Goal: Register for event/course

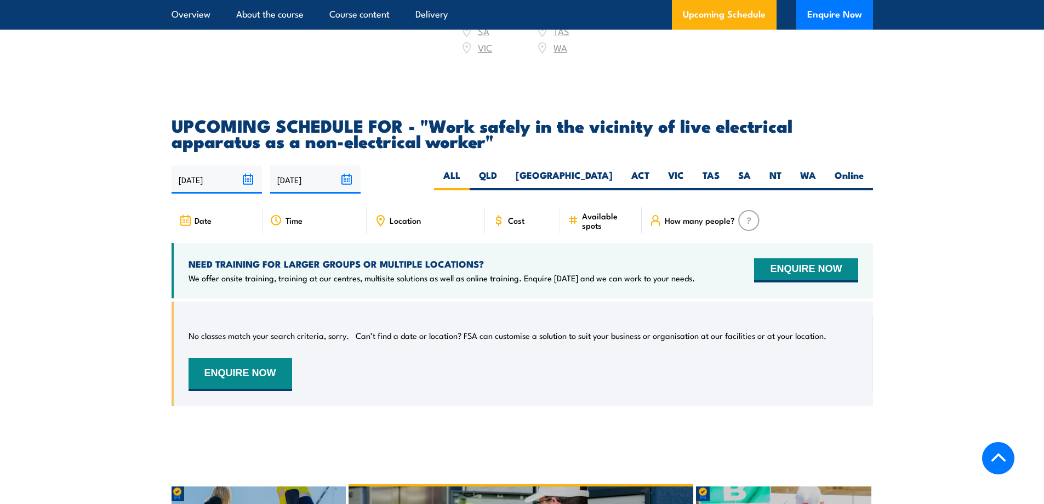
scroll to position [1699, 0]
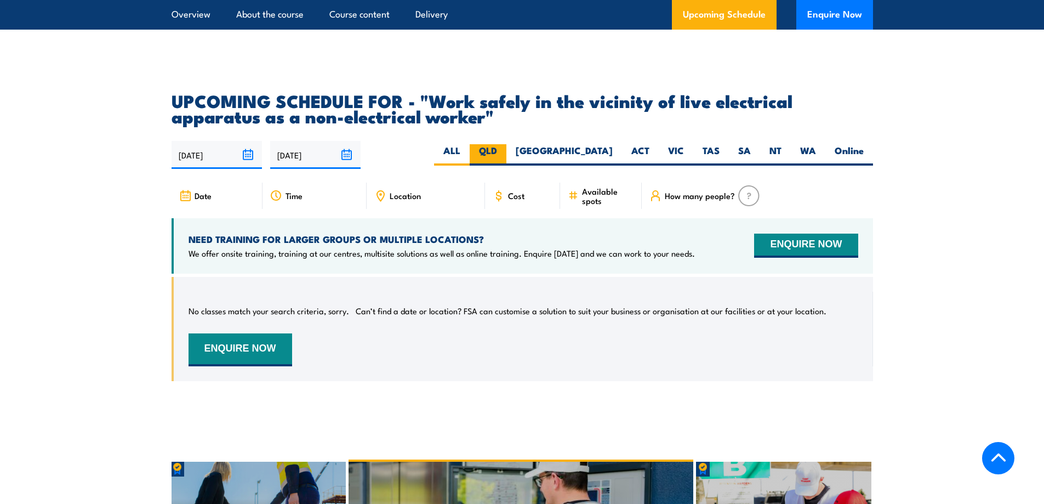
click at [506, 144] on label "QLD" at bounding box center [488, 154] width 37 height 21
click at [504, 144] on input "QLD" at bounding box center [500, 147] width 7 height 7
radio input "true"
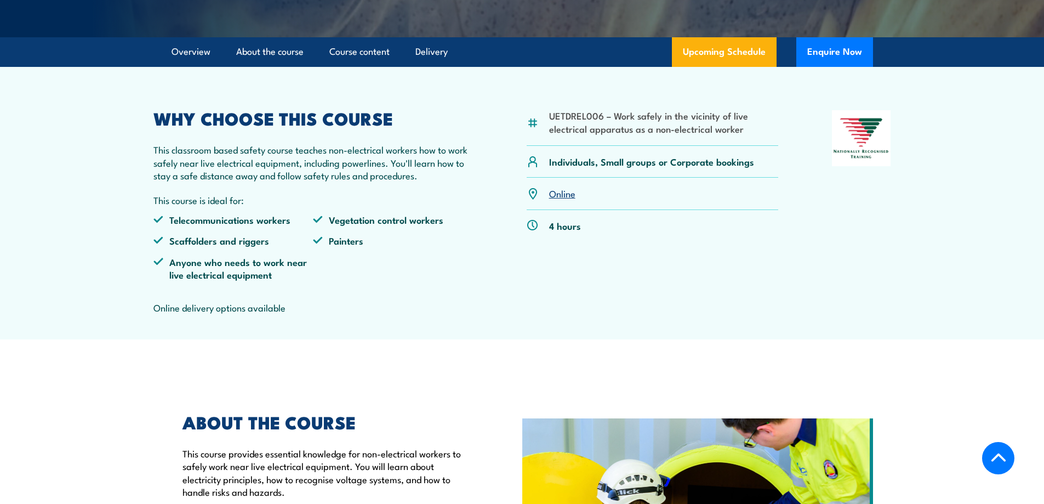
scroll to position [198, 0]
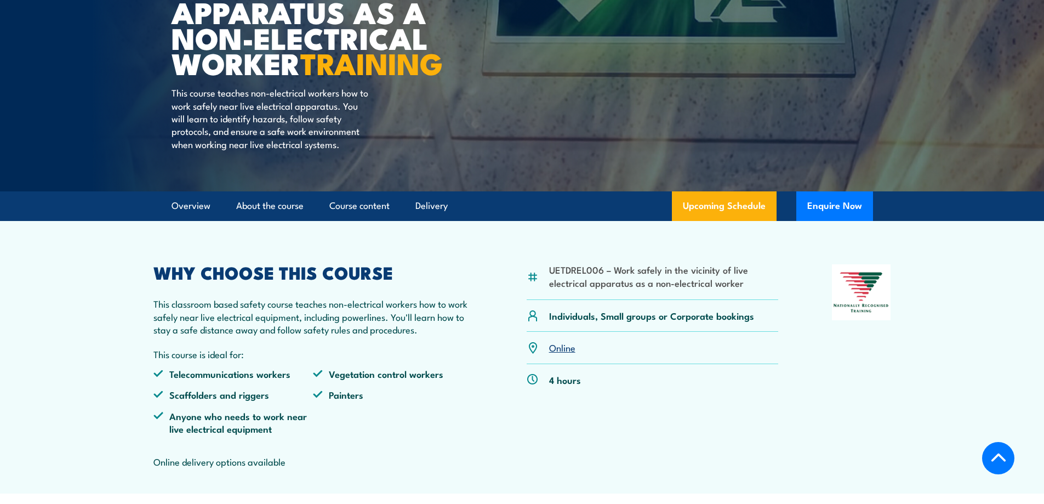
click at [946, 362] on section "UETDREL006 – Work safely in the vicinity of live electrical apparatus as a non-…" at bounding box center [522, 357] width 1044 height 272
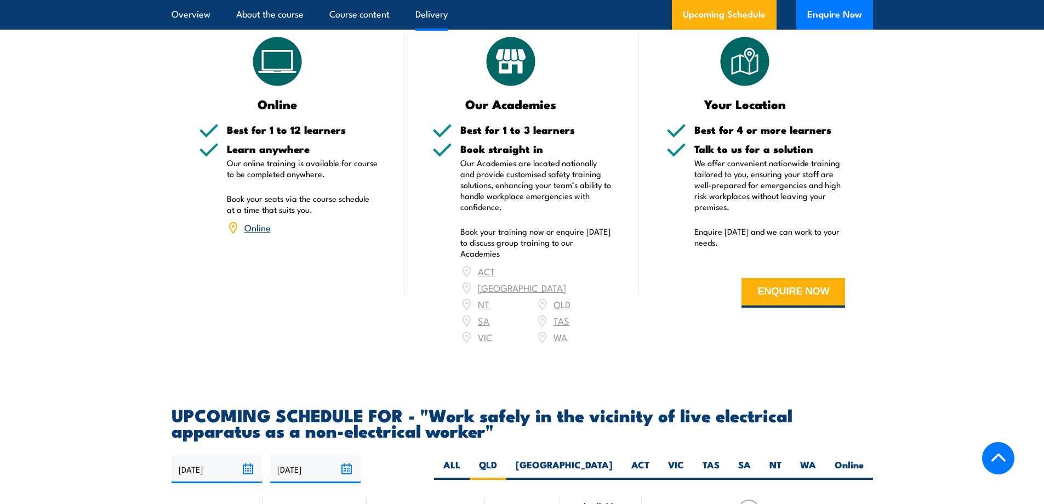
scroll to position [1404, 0]
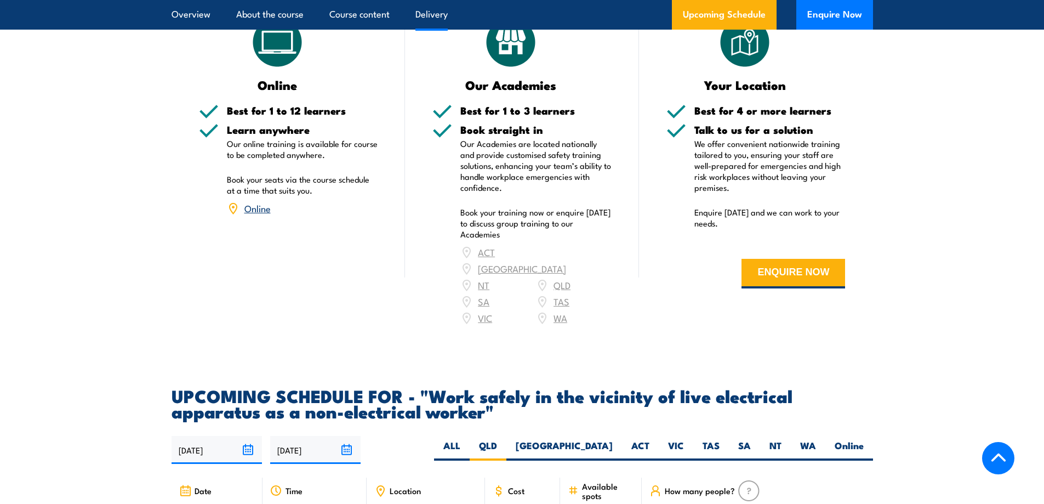
click at [559, 281] on div "ACT NSW NT QLD SA TAS VIC WA" at bounding box center [535, 285] width 151 height 82
click at [545, 280] on div "ACT NSW NT QLD SA TAS VIC WA" at bounding box center [535, 285] width 151 height 82
click at [558, 281] on div "ACT NSW NT QLD SA TAS VIC WA" at bounding box center [535, 285] width 151 height 82
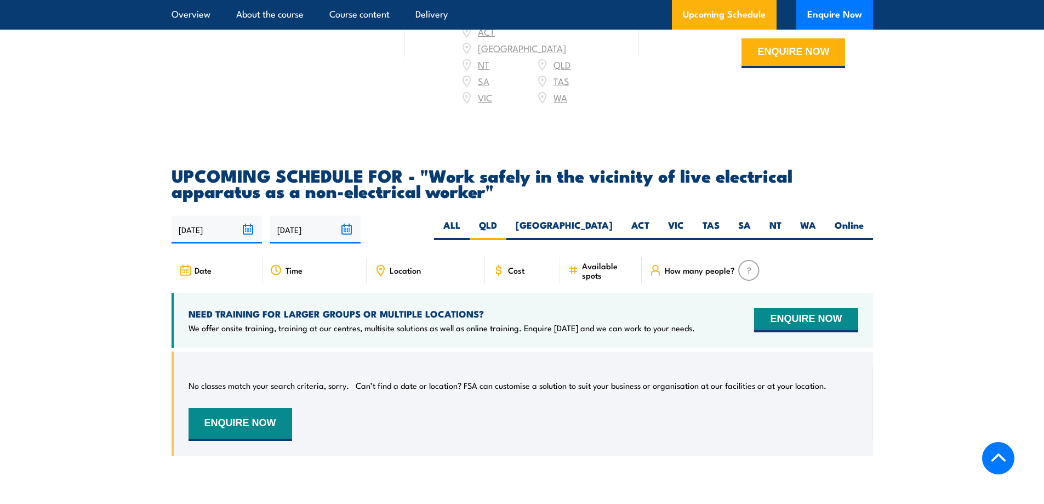
scroll to position [1733, 0]
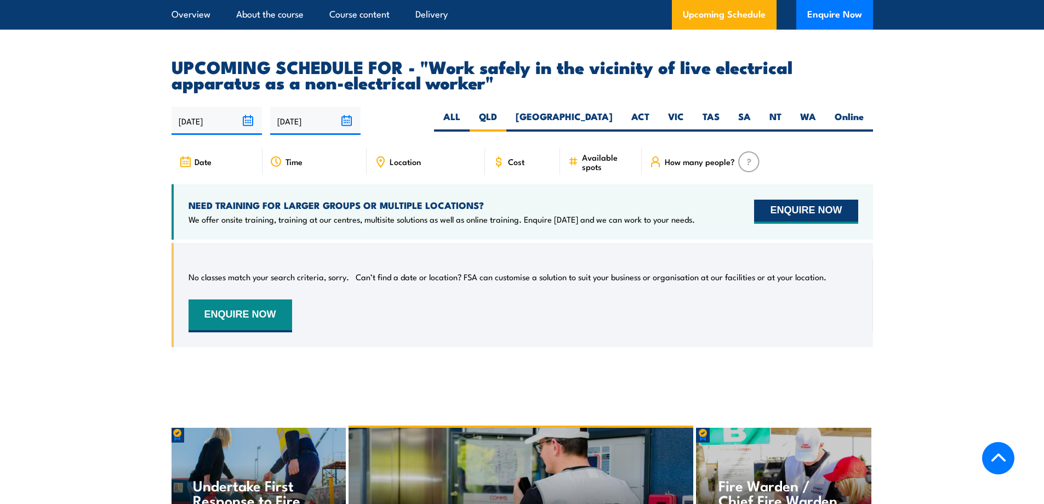
click at [814, 213] on button "ENQUIRE NOW" at bounding box center [806, 211] width 104 height 24
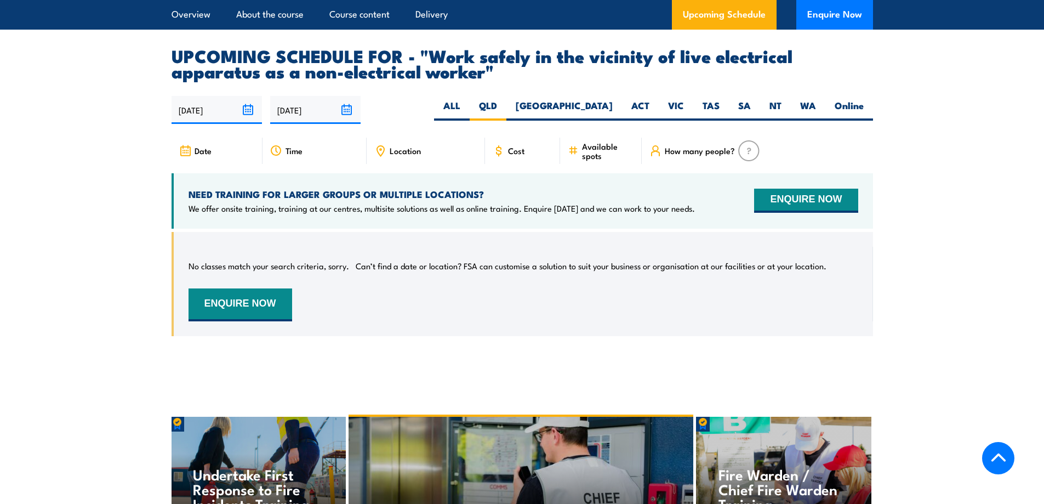
click at [909, 306] on section "UPCOMING SCHEDULE FOR - "Work safely in the vicinity of live electrical apparat…" at bounding box center [522, 200] width 1044 height 305
click at [396, 146] on span "Location" at bounding box center [405, 150] width 31 height 9
click at [381, 149] on icon at bounding box center [381, 150] width 2 height 2
